Goal: Task Accomplishment & Management: Use online tool/utility

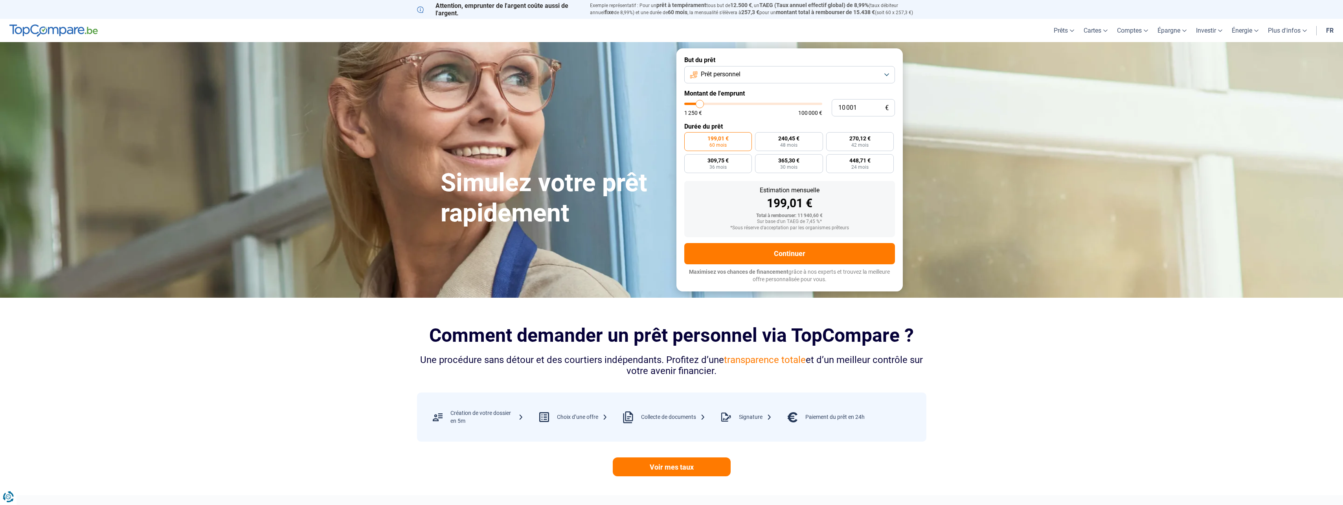
type input "11 250"
type input "11250"
type input "15 000"
type input "15000"
type input "21 500"
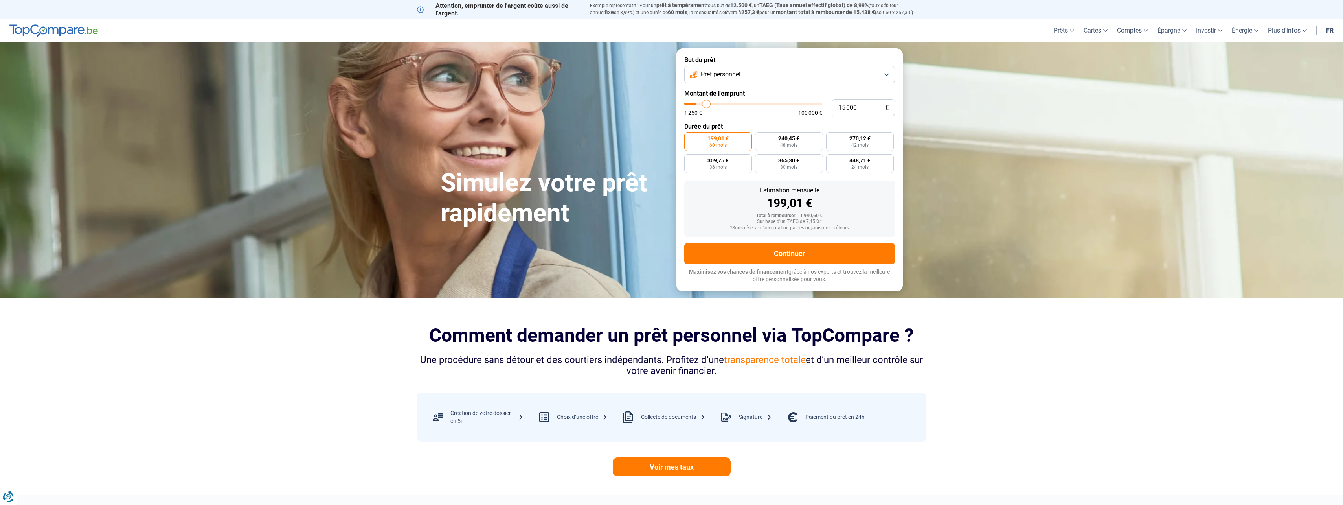
type input "21500"
type input "30 250"
type input "30250"
type input "42 750"
type input "42750"
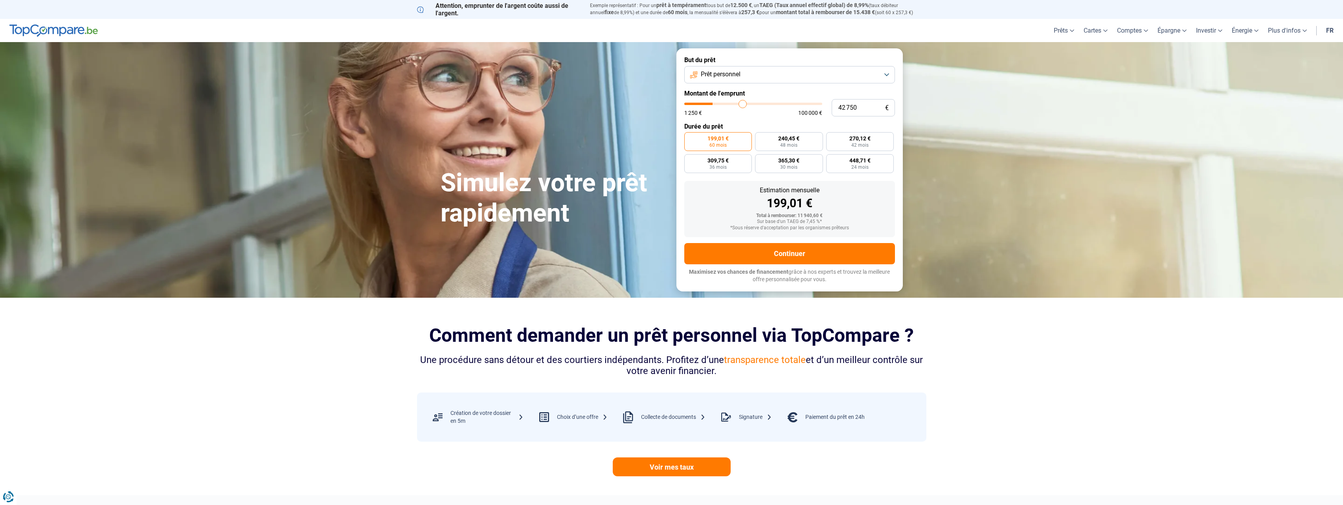
type input "56 500"
type input "56500"
type input "78 750"
type input "78750"
type input "91 250"
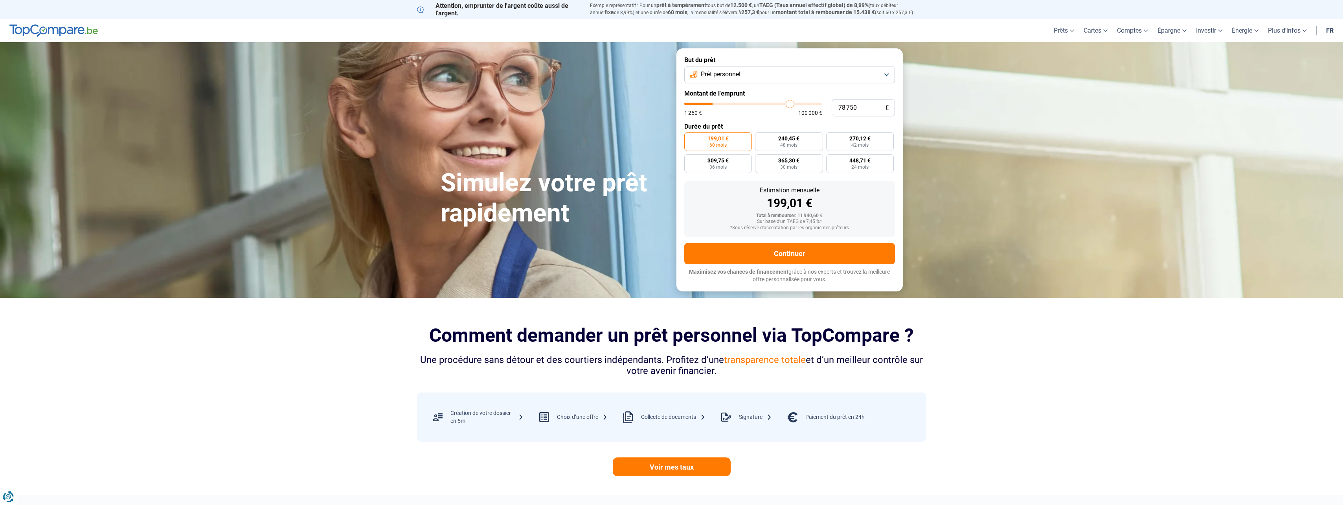
type input "91250"
type input "100 000"
drag, startPoint x: 699, startPoint y: 104, endPoint x: 830, endPoint y: 104, distance: 130.5
type input "100000"
click at [822, 104] on input "range" at bounding box center [753, 104] width 138 height 2
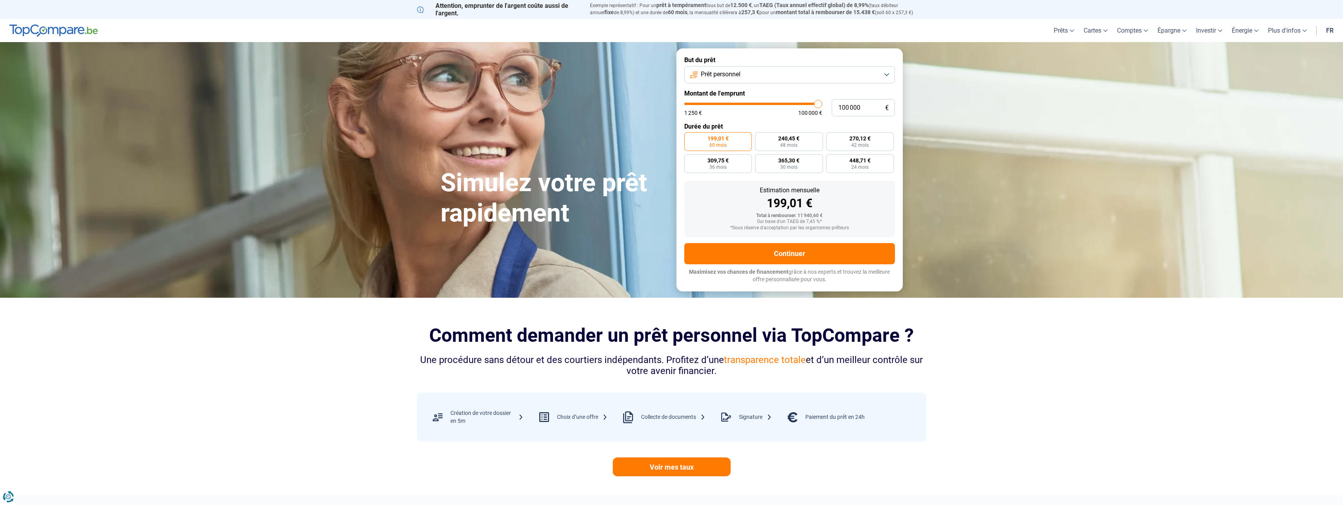
radio input "false"
click at [886, 75] on button "Prêt personnel" at bounding box center [789, 74] width 211 height 17
click at [710, 142] on span "Prêt travaux" at bounding box center [716, 143] width 33 height 9
click at [873, 161] on span "4 405,69 €" at bounding box center [873, 161] width 25 height 6
click at [859, 159] on input "4 405,69 € 24 mois" at bounding box center [856, 156] width 5 height 5
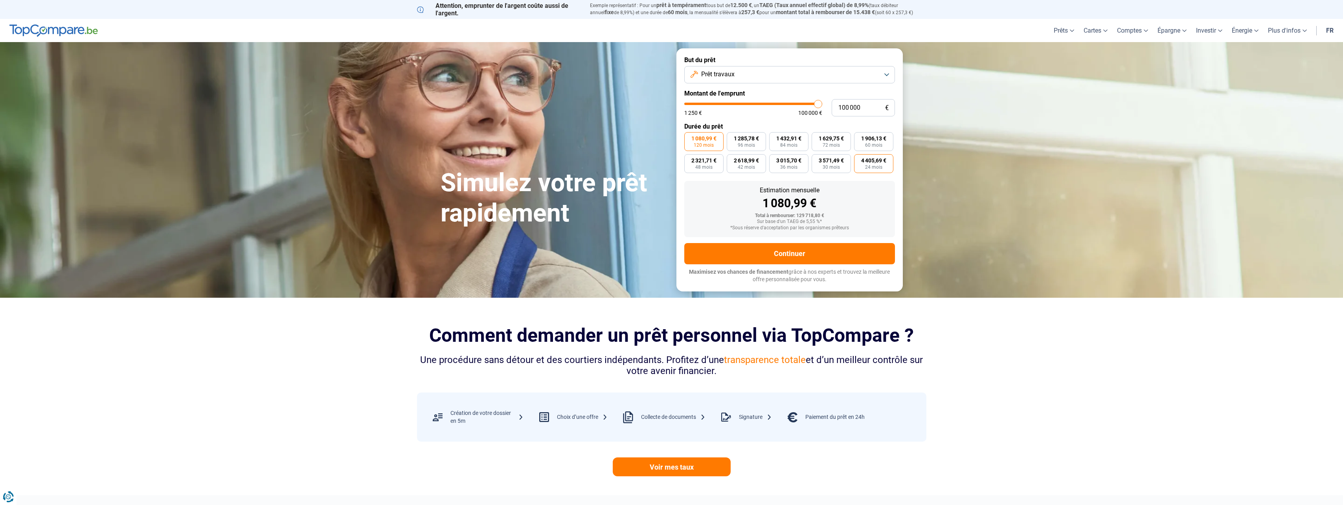
radio input "true"
click at [307, 280] on section "Simulez votre prêt rapidement Simulez votre prêt rapidement But du prêt Prêt tr…" at bounding box center [671, 169] width 1343 height 255
